Goal: Transaction & Acquisition: Obtain resource

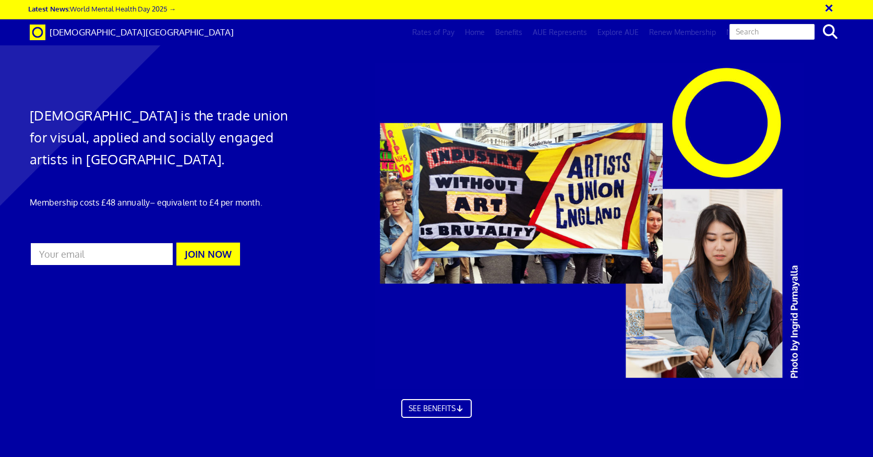
scroll to position [0, 10]
click at [802, 32] on link "Join" at bounding box center [799, 31] width 26 height 17
click at [770, 31] on link "Log in" at bounding box center [765, 32] width 31 height 26
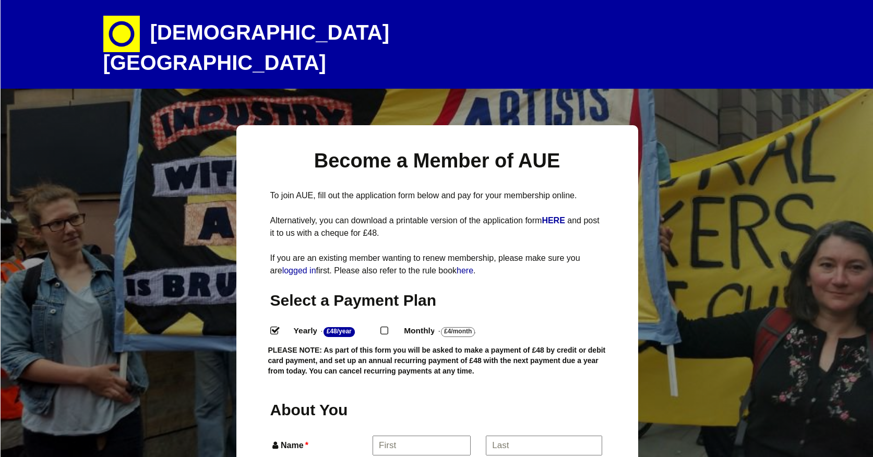
select select
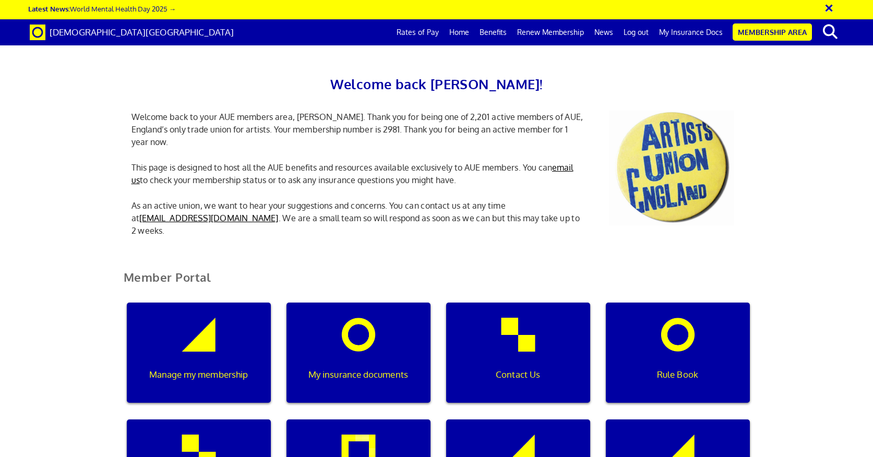
scroll to position [218, 0]
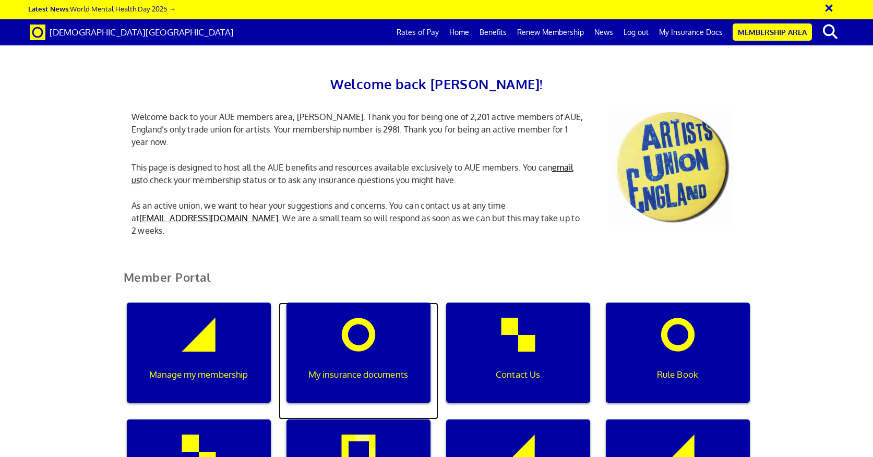
click at [357, 368] on p "My insurance documents" at bounding box center [357, 375] width 129 height 14
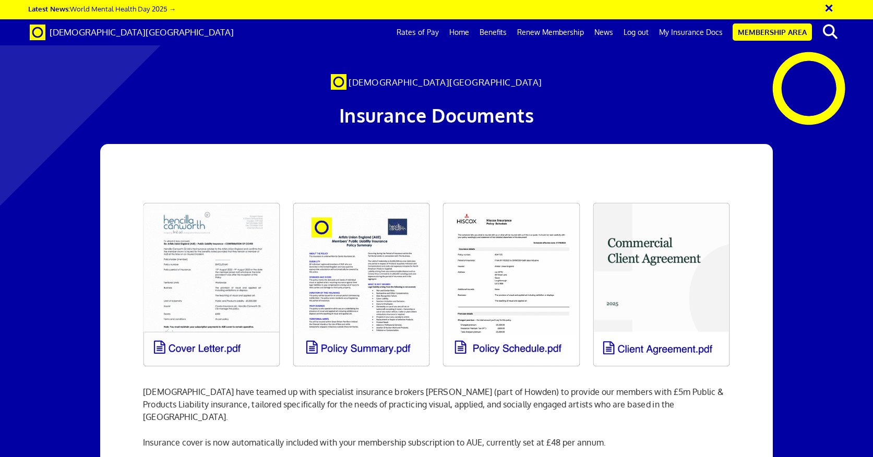
scroll to position [88, 0]
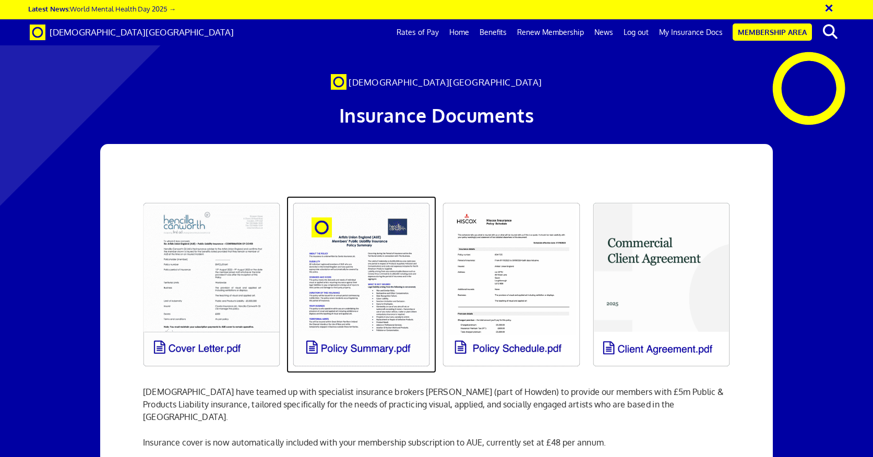
click at [348, 230] on link at bounding box center [362, 284] width 150 height 177
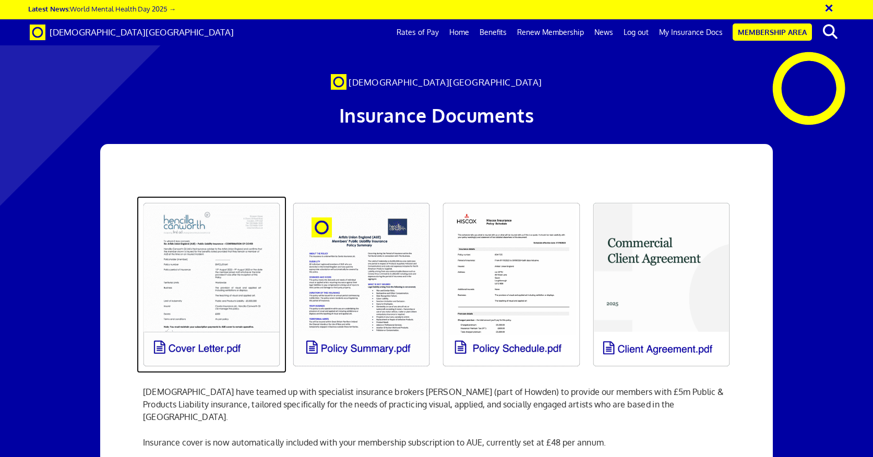
click at [197, 196] on link at bounding box center [212, 284] width 150 height 177
